Goal: Find specific page/section: Find specific page/section

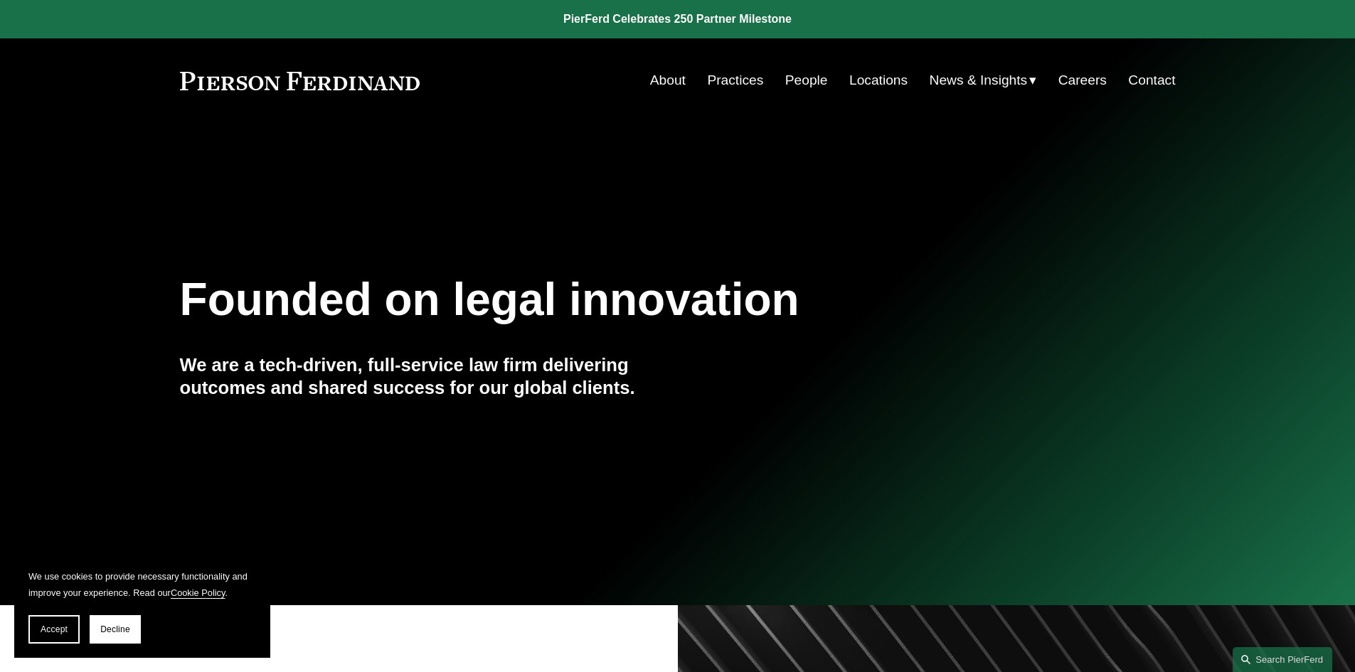
click at [856, 75] on link "Locations" at bounding box center [879, 80] width 58 height 27
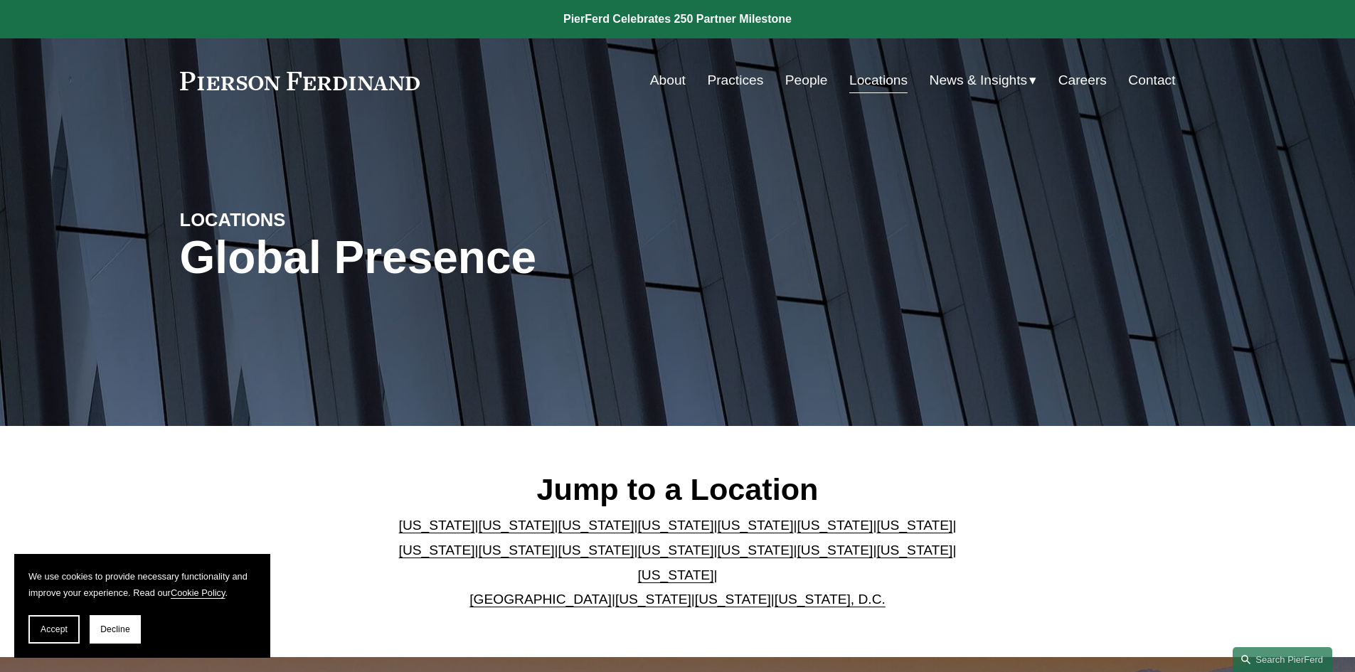
click at [475, 543] on link "[US_STATE]" at bounding box center [437, 550] width 76 height 15
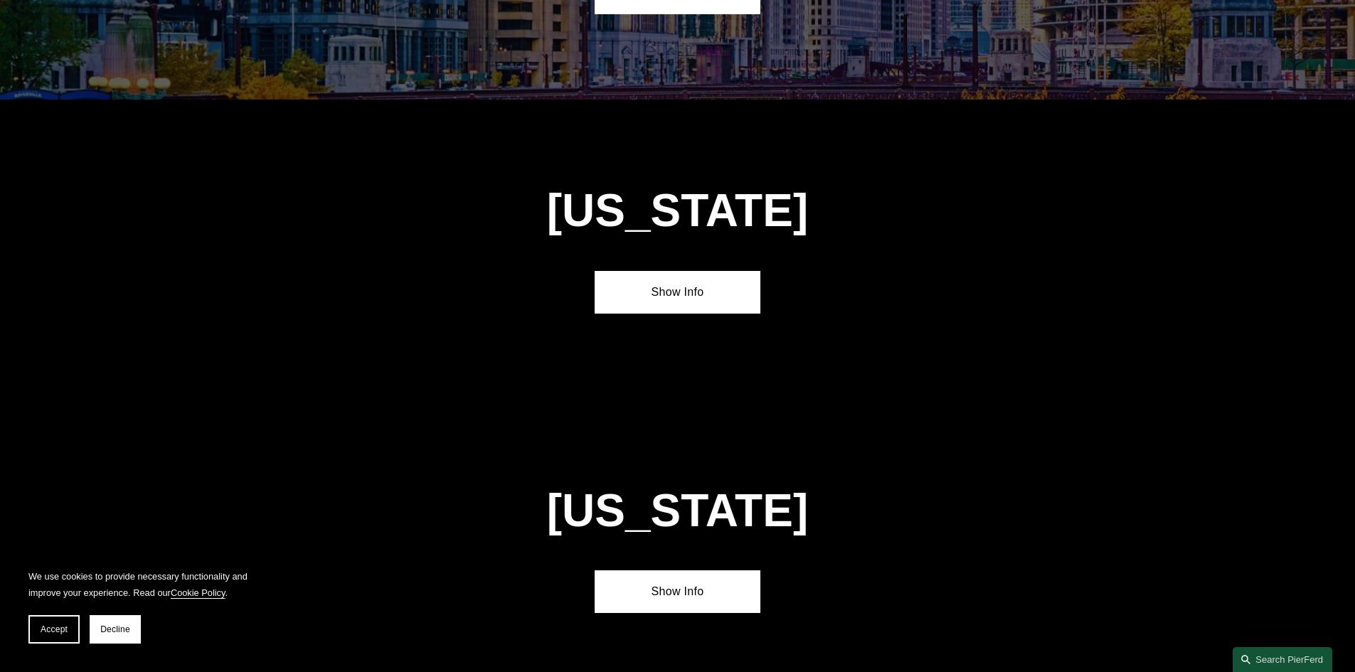
scroll to position [2747, 0]
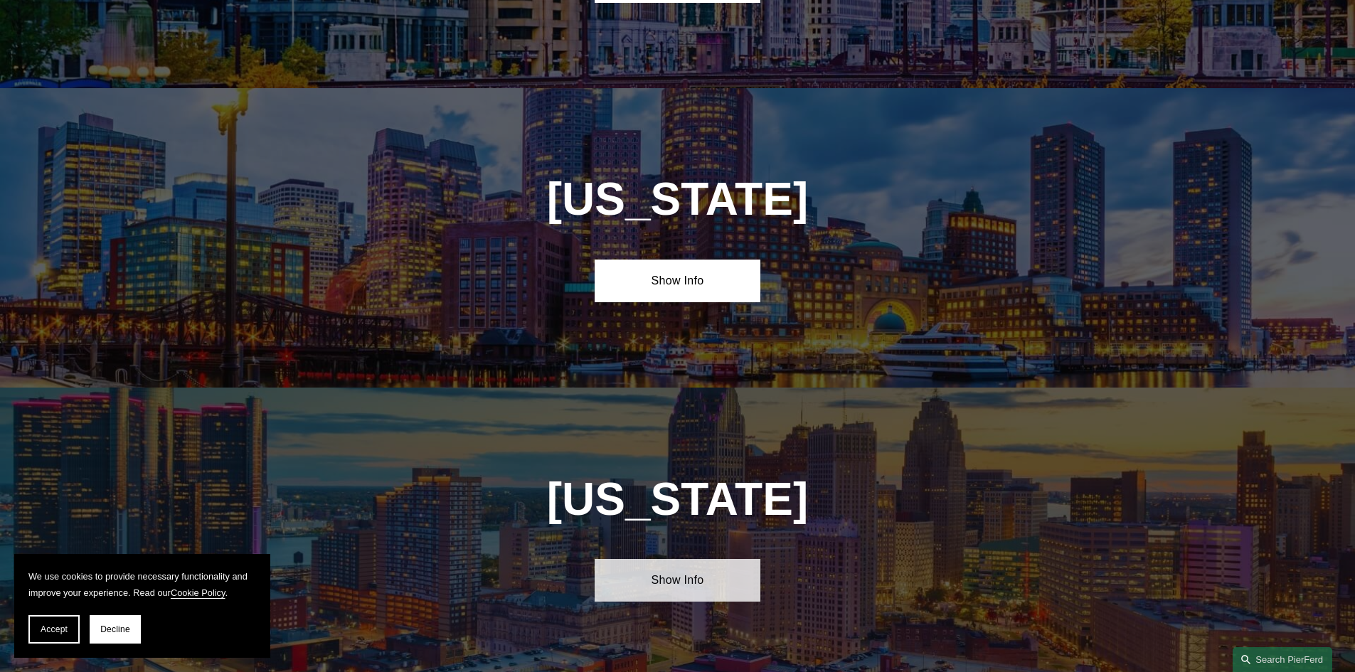
click at [694, 559] on link "Show Info" at bounding box center [678, 580] width 166 height 43
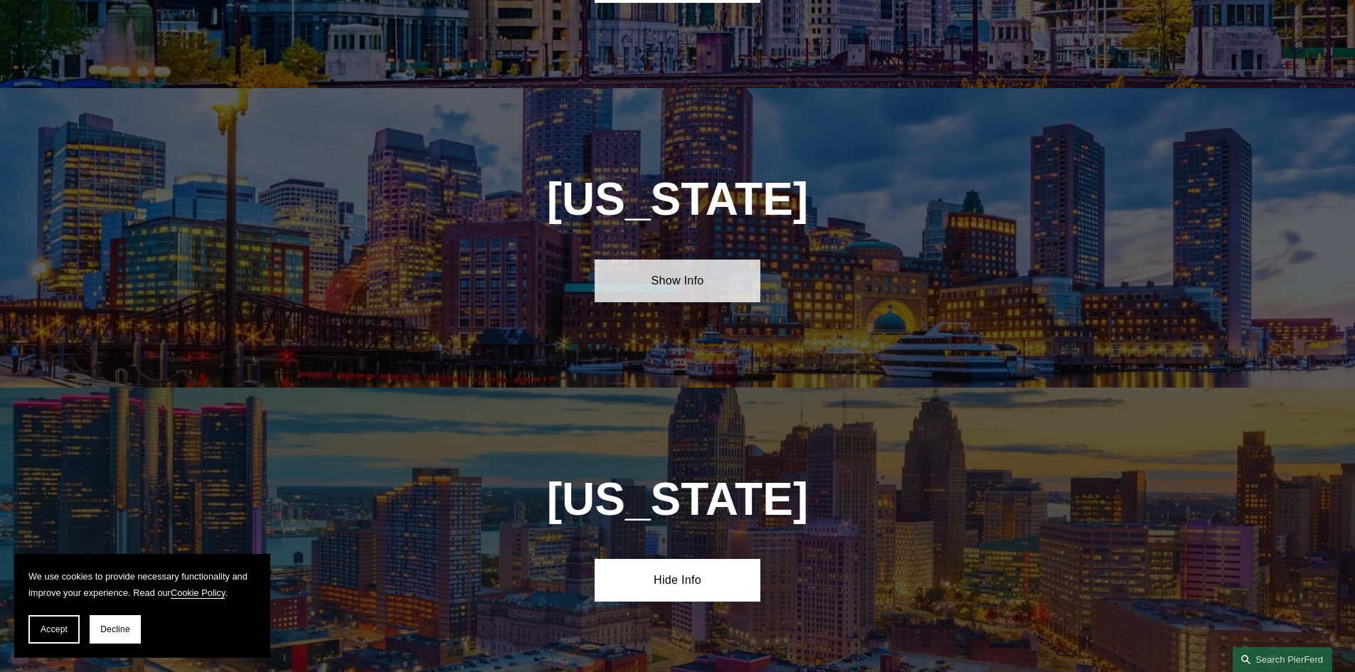
click at [709, 260] on link "Show Info" at bounding box center [678, 281] width 166 height 43
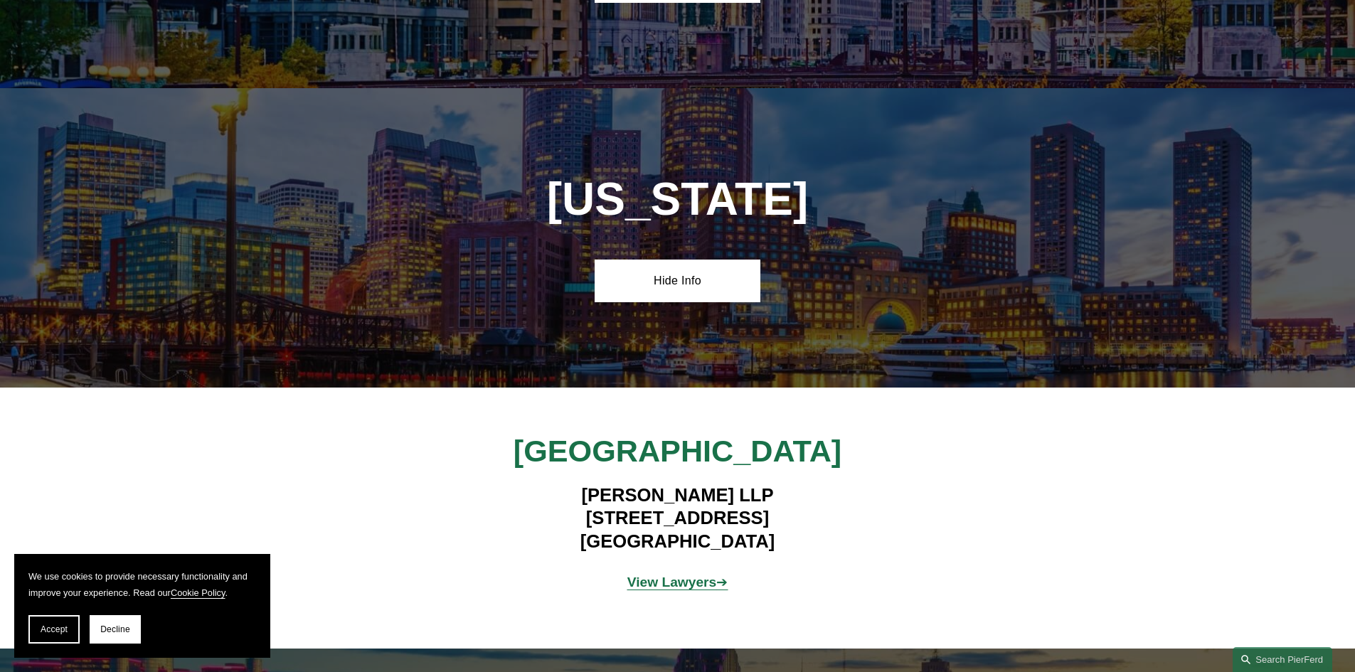
click at [659, 575] on strong "View Lawyers" at bounding box center [673, 582] width 90 height 15
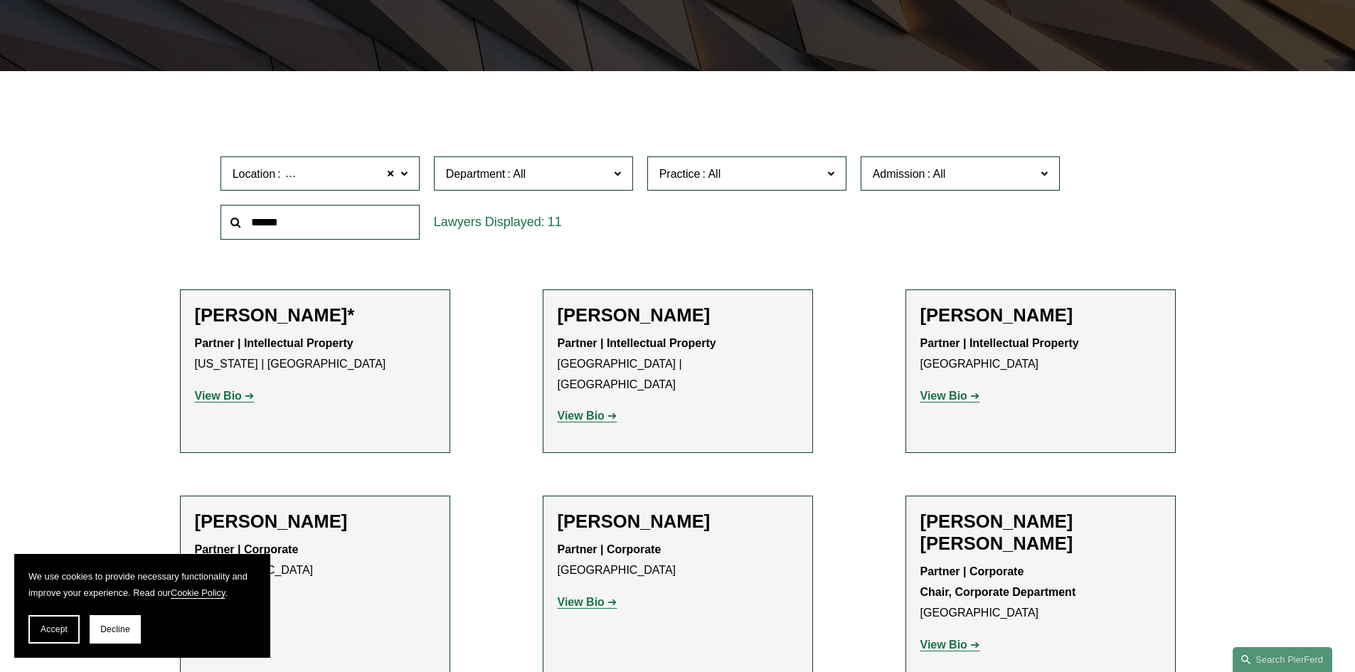
scroll to position [356, 0]
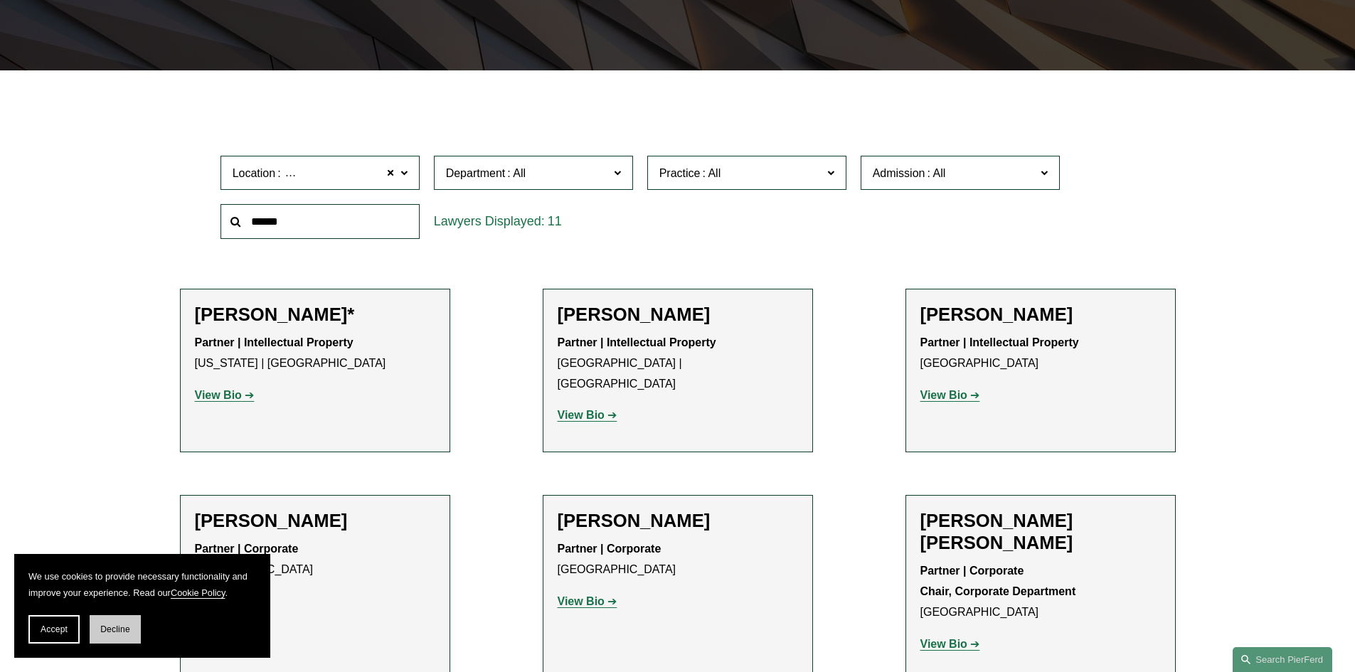
click at [100, 625] on button "Decline" at bounding box center [115, 629] width 51 height 28
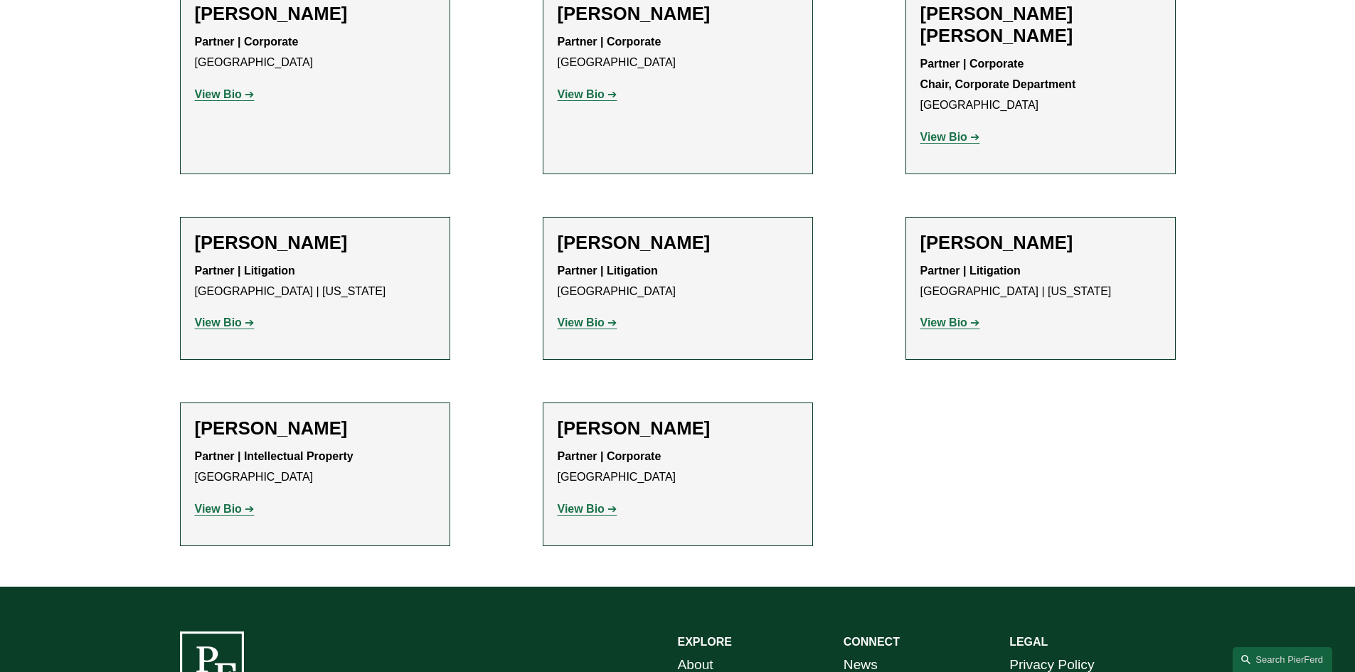
scroll to position [635, 0]
